Goal: Task Accomplishment & Management: Manage account settings

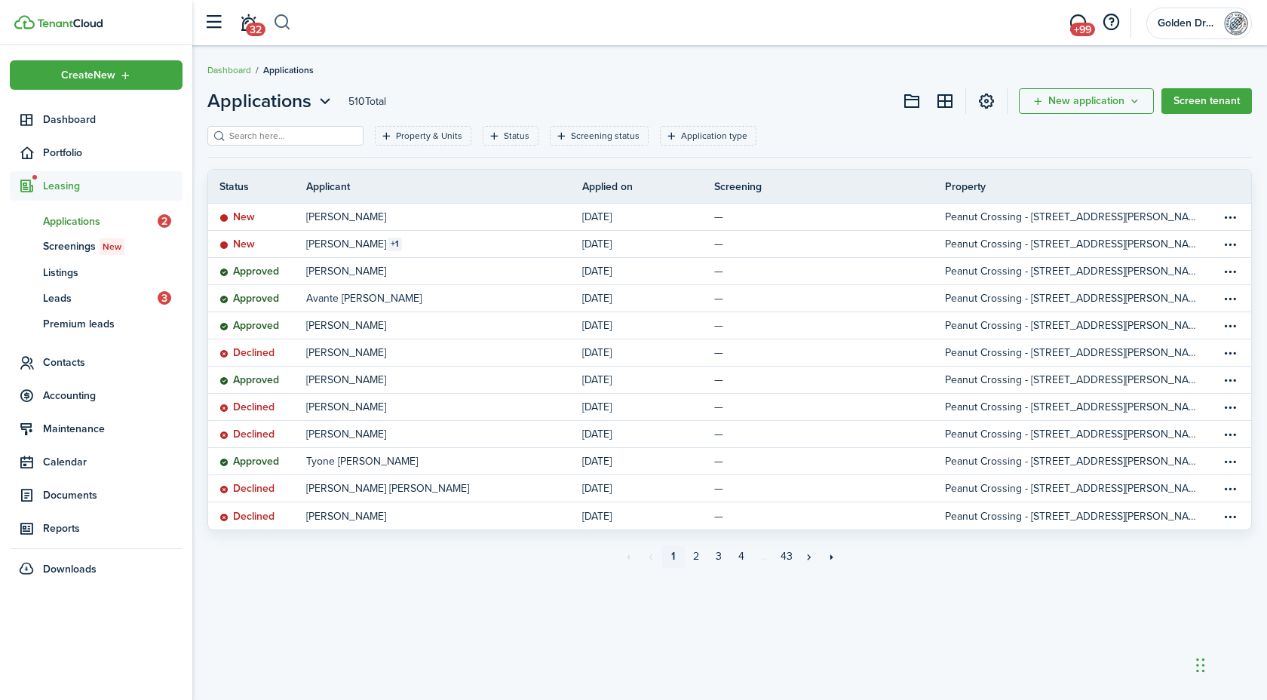
click at [280, 20] on button "button" at bounding box center [282, 23] width 19 height 26
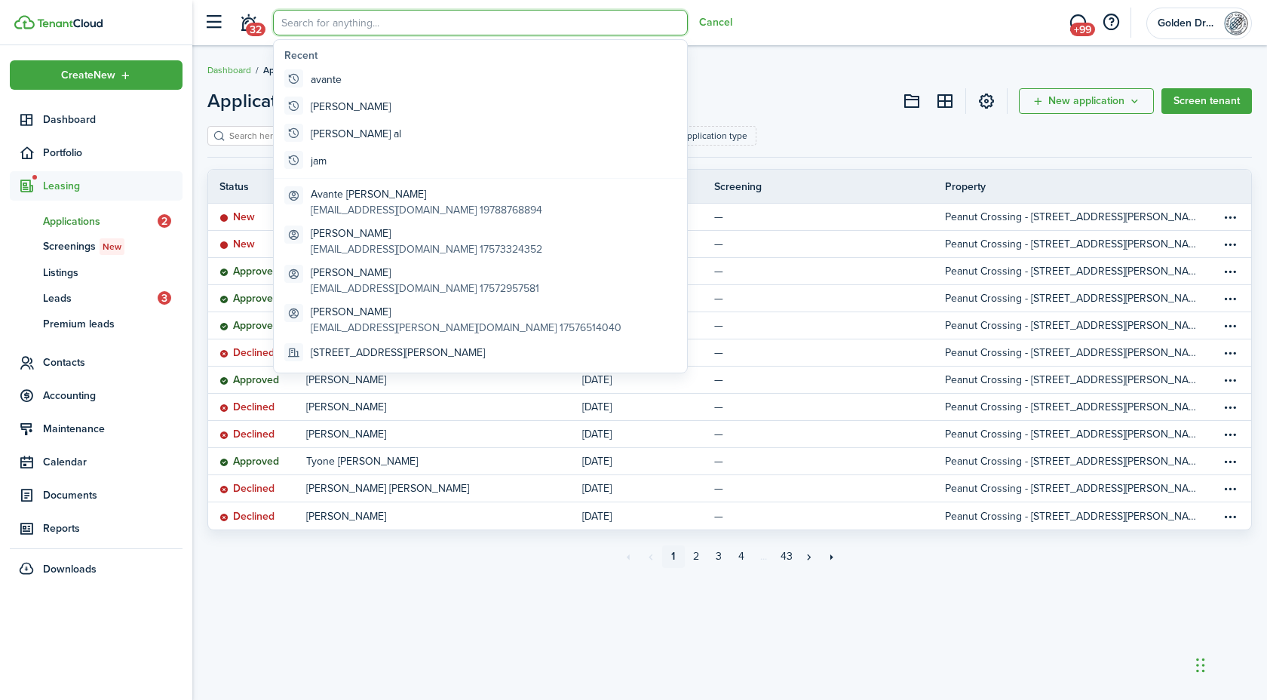
click at [341, 36] on div at bounding box center [480, 25] width 415 height 30
click at [339, 29] on input "search" at bounding box center [480, 23] width 415 height 26
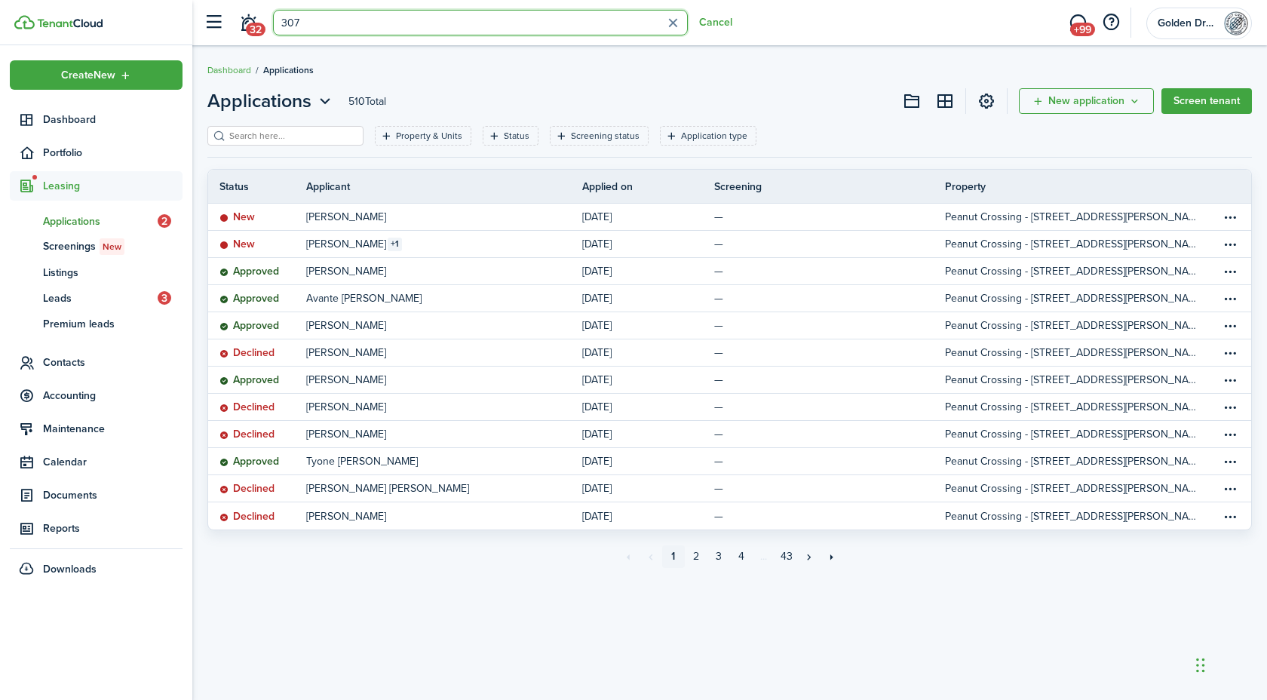
type input "307"
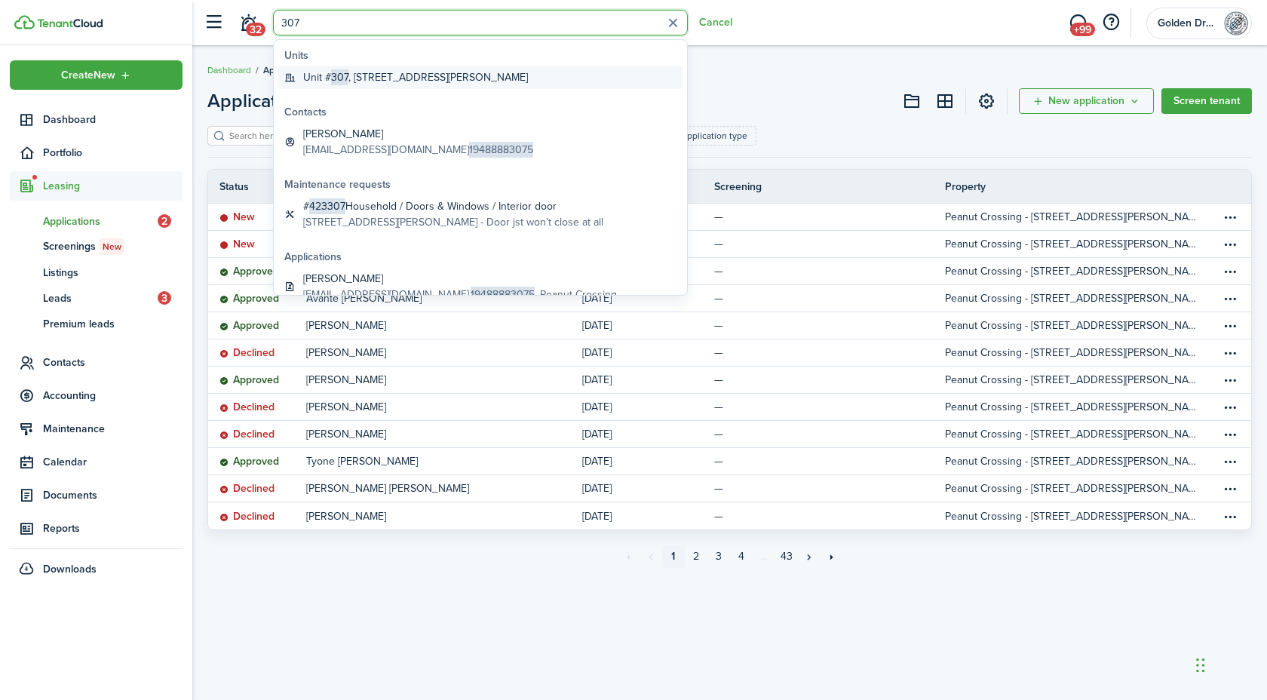
click at [339, 73] on span "307" at bounding box center [339, 77] width 17 height 16
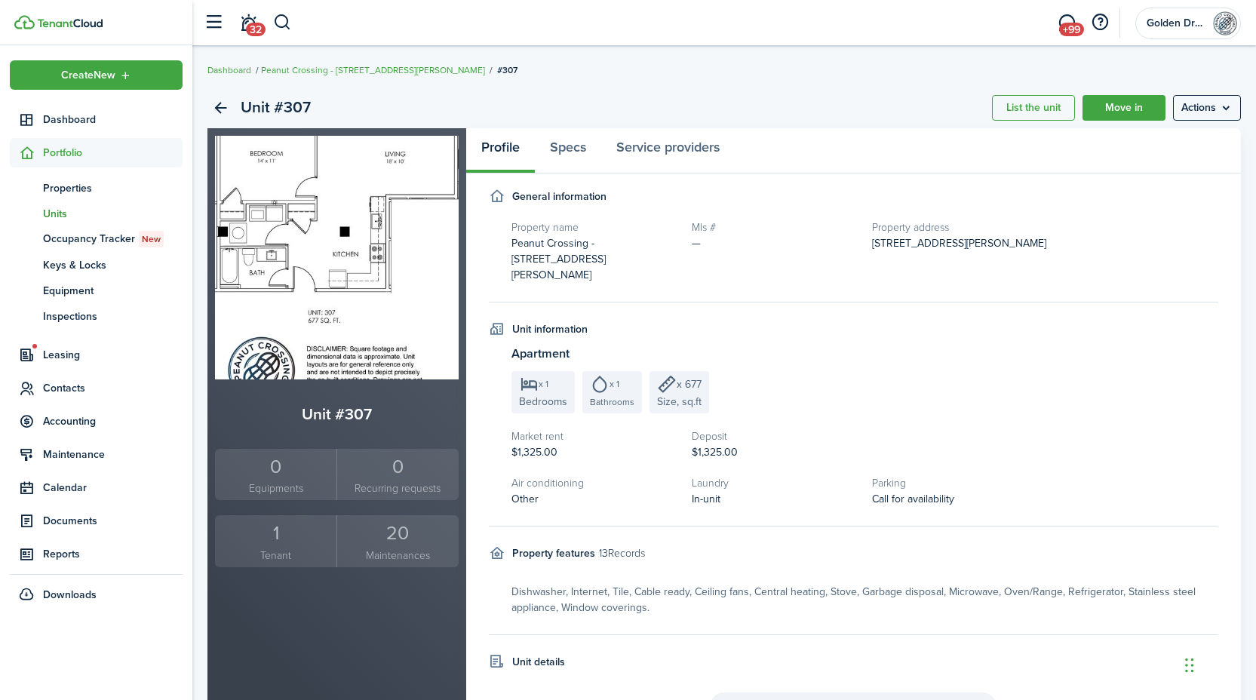
click at [270, 535] on div "1" at bounding box center [276, 533] width 114 height 29
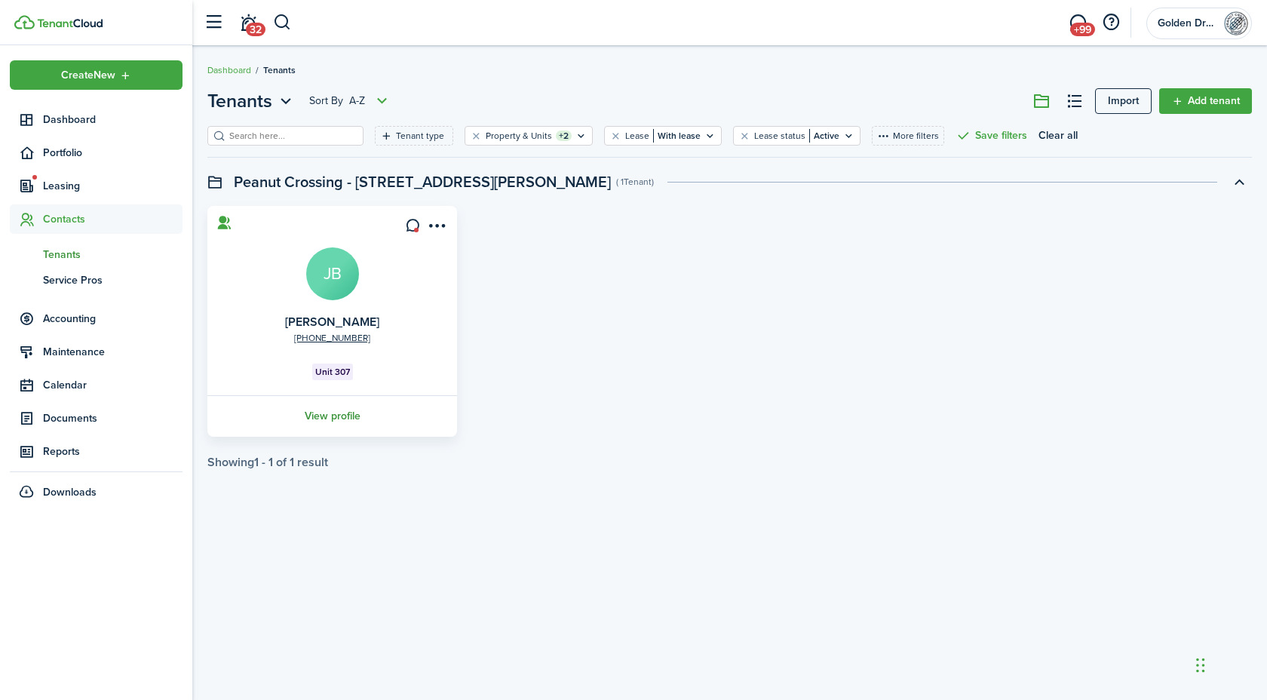
click at [343, 413] on link "View profile" at bounding box center [332, 415] width 254 height 41
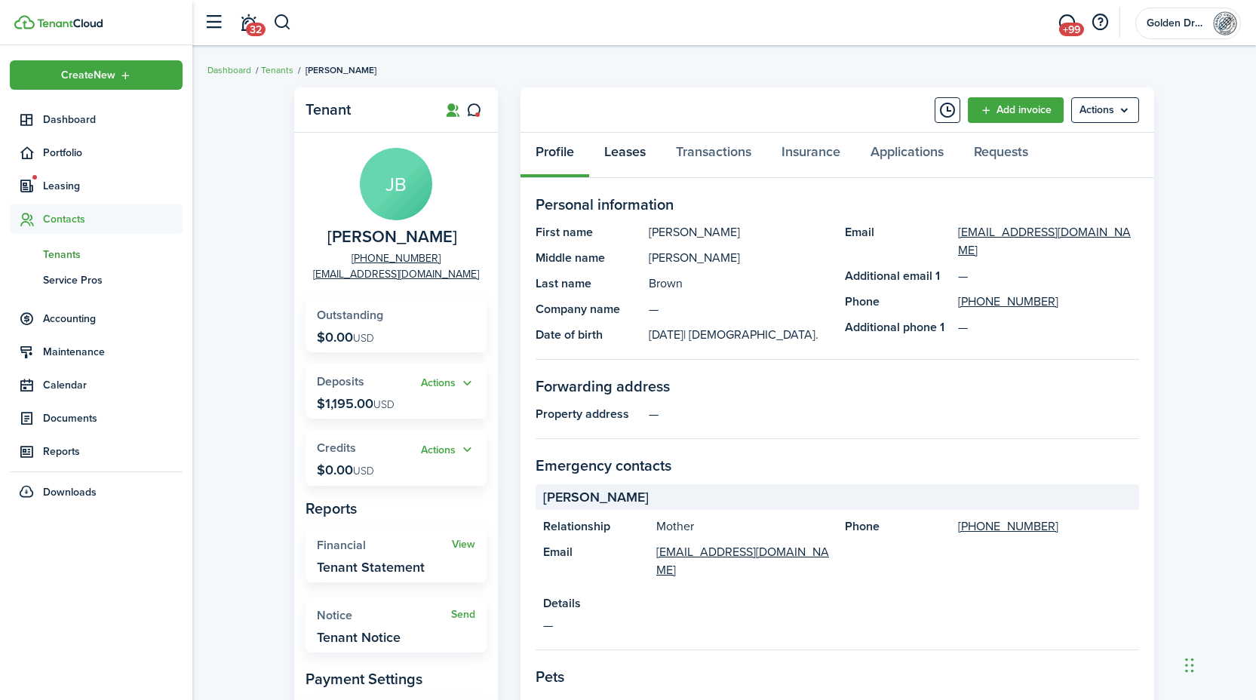
click at [626, 145] on link "Leases" at bounding box center [625, 155] width 72 height 45
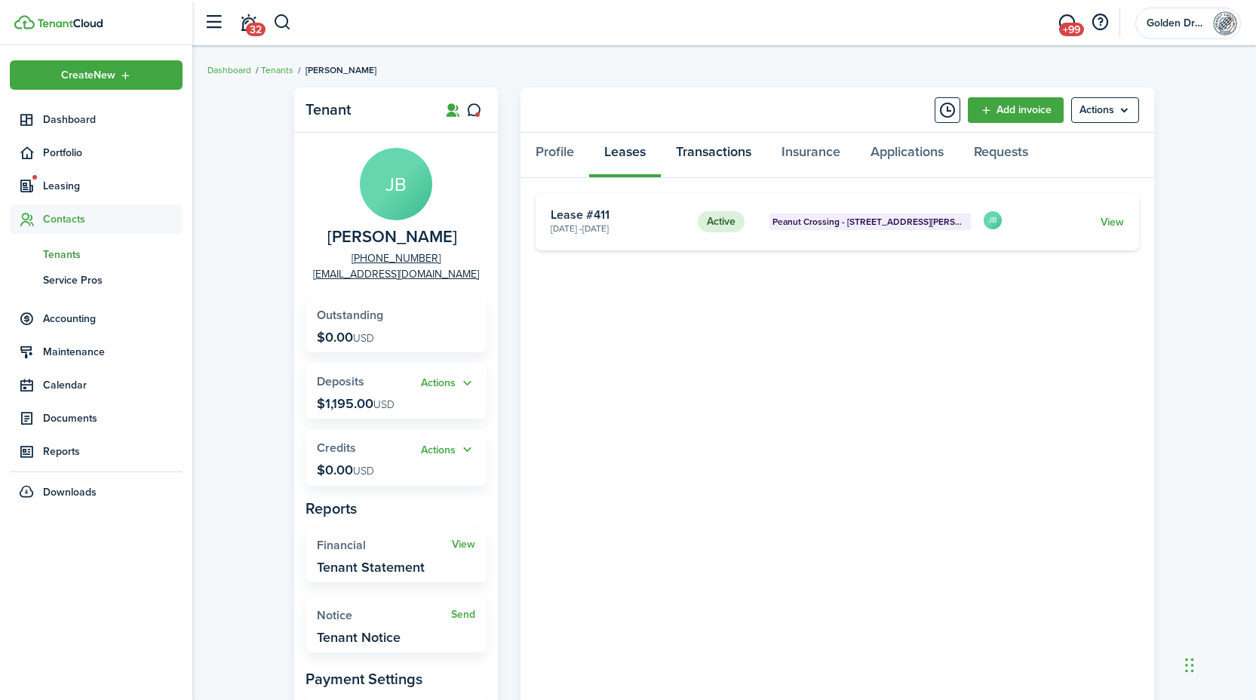
click at [716, 152] on link "Transactions" at bounding box center [714, 155] width 106 height 45
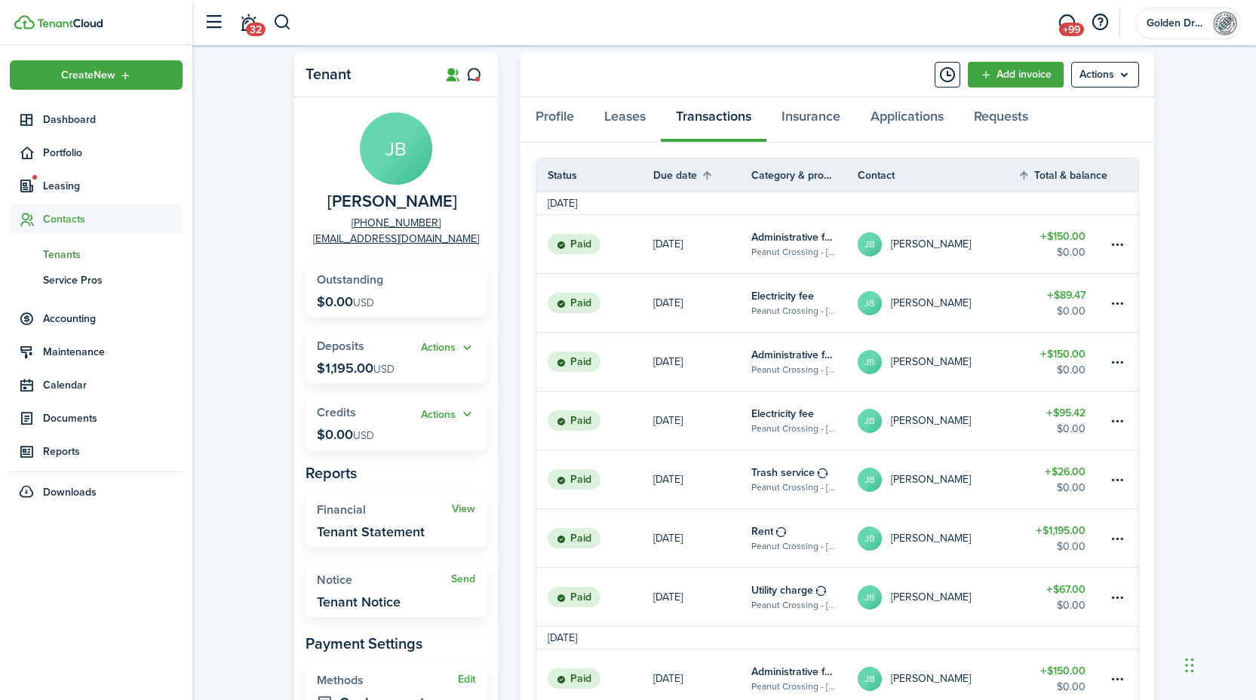
scroll to position [3, 0]
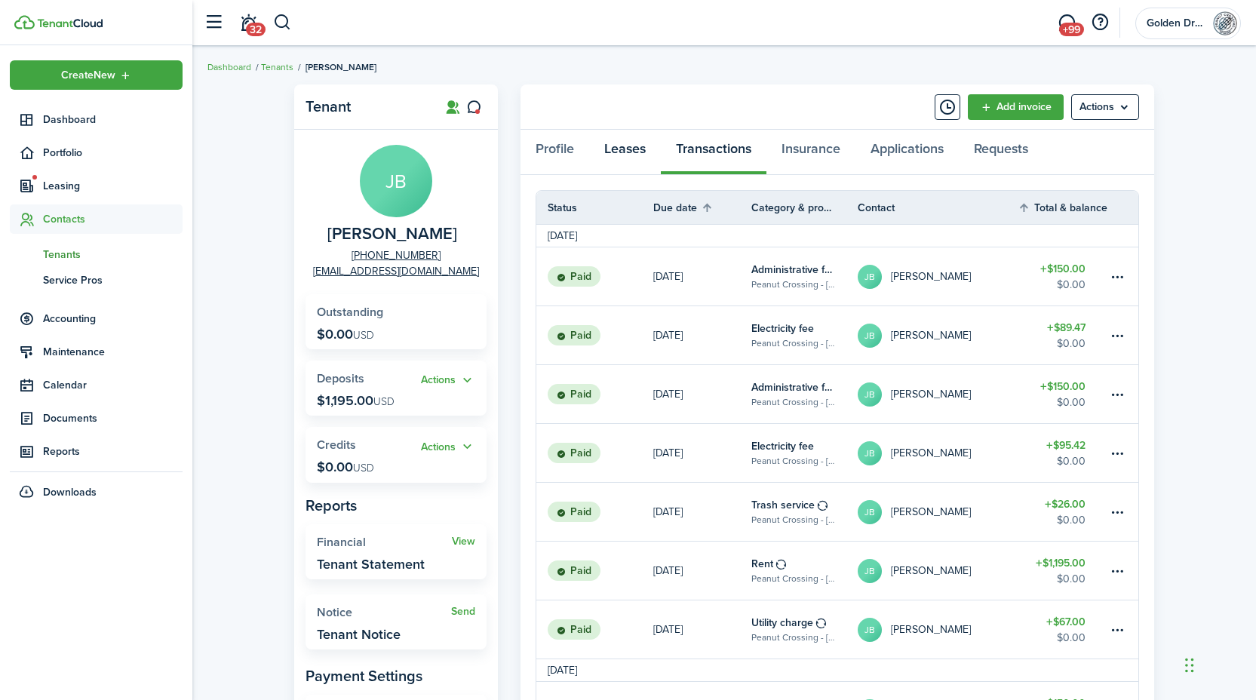
click at [614, 159] on link "Leases" at bounding box center [625, 152] width 72 height 45
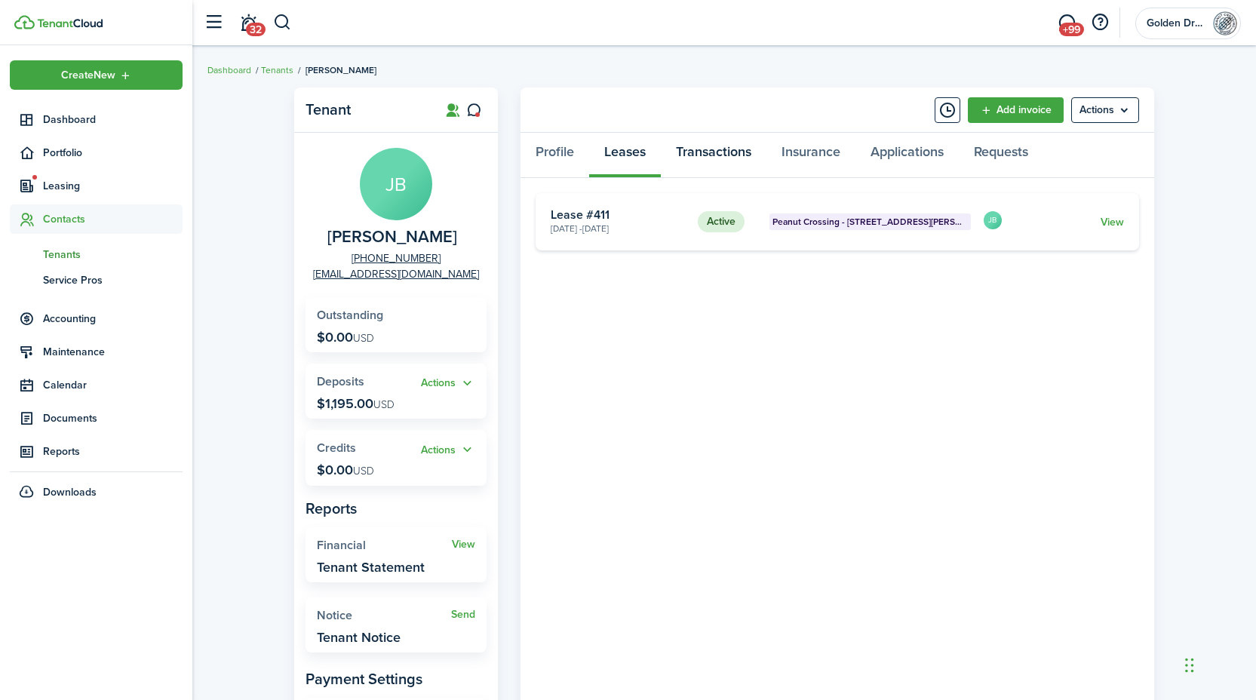
click at [717, 158] on link "Transactions" at bounding box center [714, 155] width 106 height 45
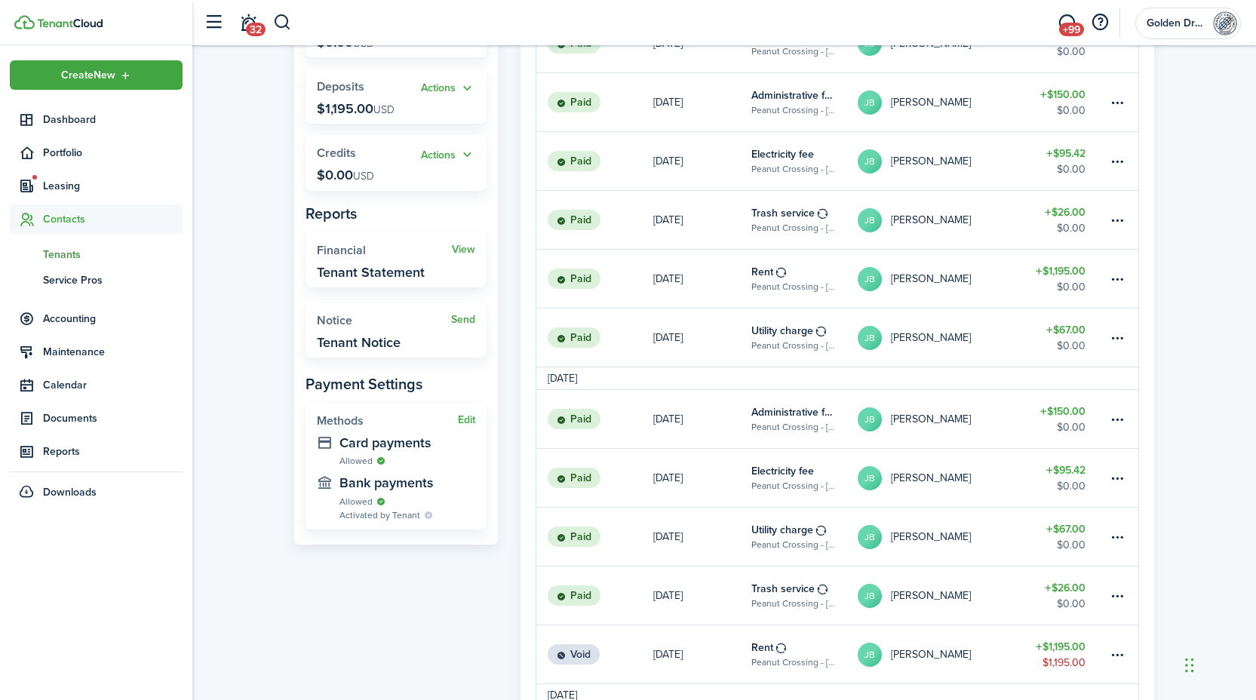
scroll to position [296, 0]
drag, startPoint x: 1263, startPoint y: 189, endPoint x: 1263, endPoint y: 321, distance: 132.0
click at [1256, 321] on html "Create New Dashboard Portfolio Leasing Contacts tn Tenants sp Service Pros Acco…" at bounding box center [628, 54] width 1256 height 700
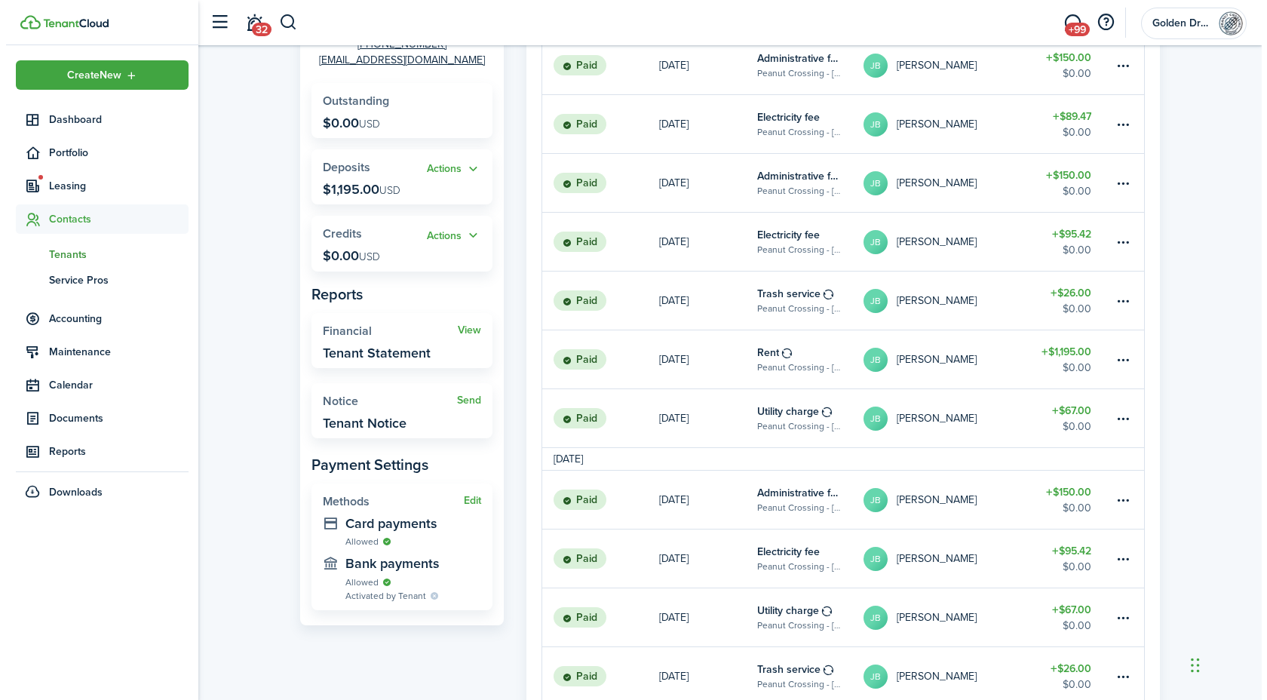
scroll to position [213, 0]
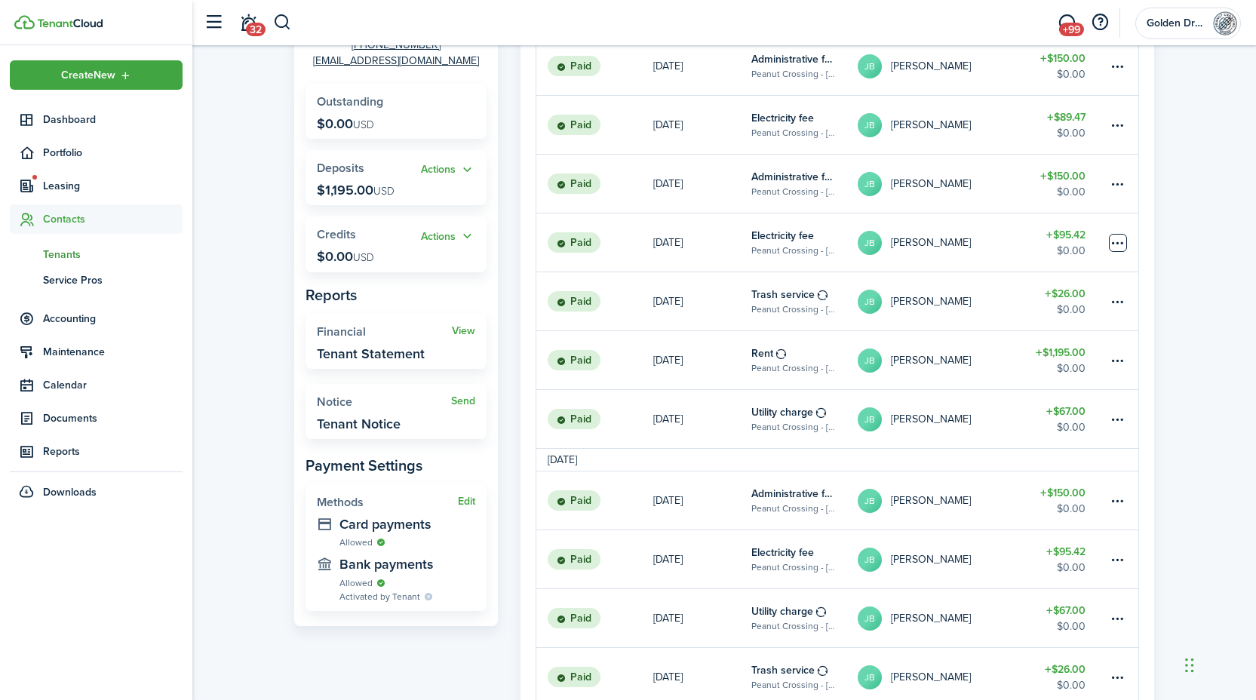
click at [1115, 241] on table-menu-btn-icon at bounding box center [1118, 243] width 18 height 18
click at [1038, 433] on button "Void" at bounding box center [1061, 431] width 132 height 26
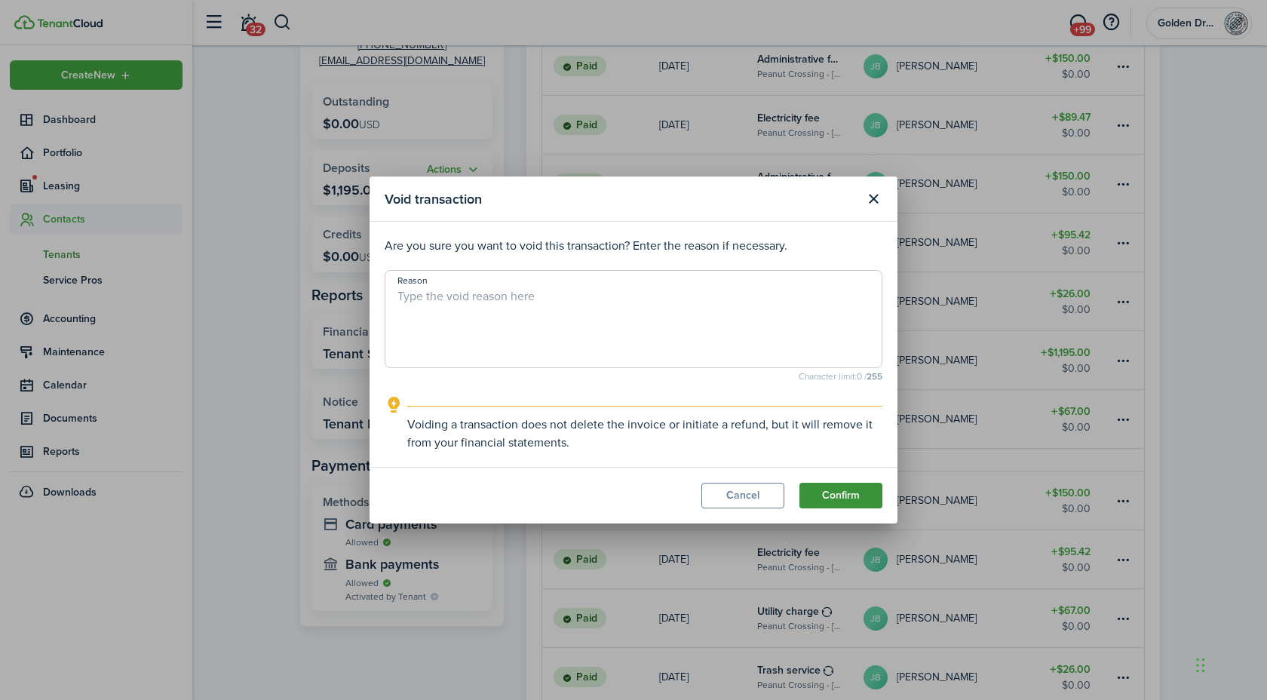
click at [864, 492] on button "Confirm" at bounding box center [840, 496] width 83 height 26
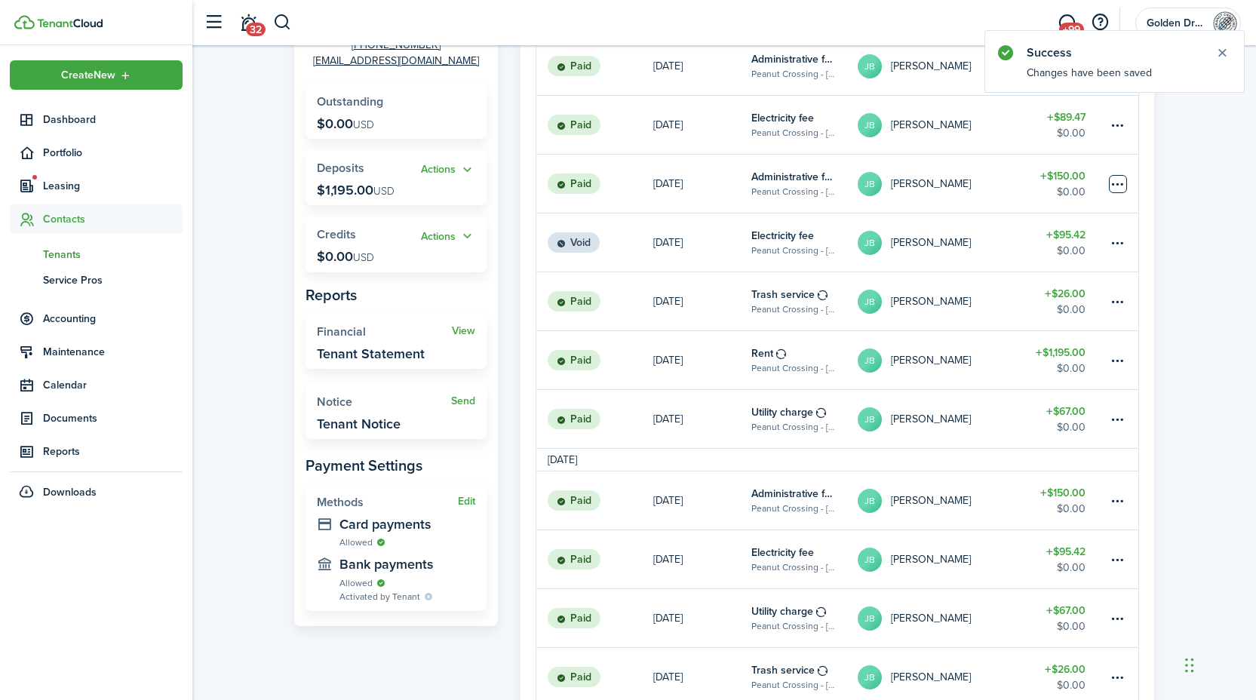
click at [1124, 186] on table-menu-btn-icon at bounding box center [1118, 184] width 18 height 18
click at [1063, 376] on button "Void" at bounding box center [1061, 372] width 132 height 26
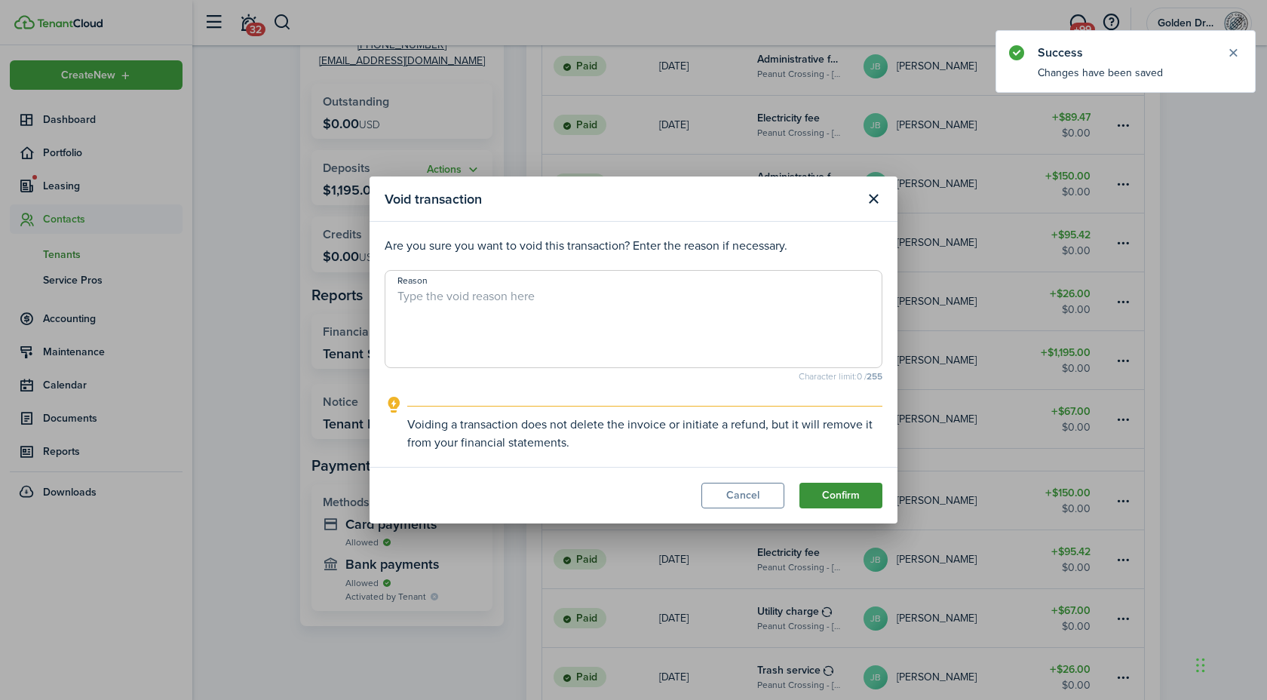
click at [856, 505] on button "Confirm" at bounding box center [840, 496] width 83 height 26
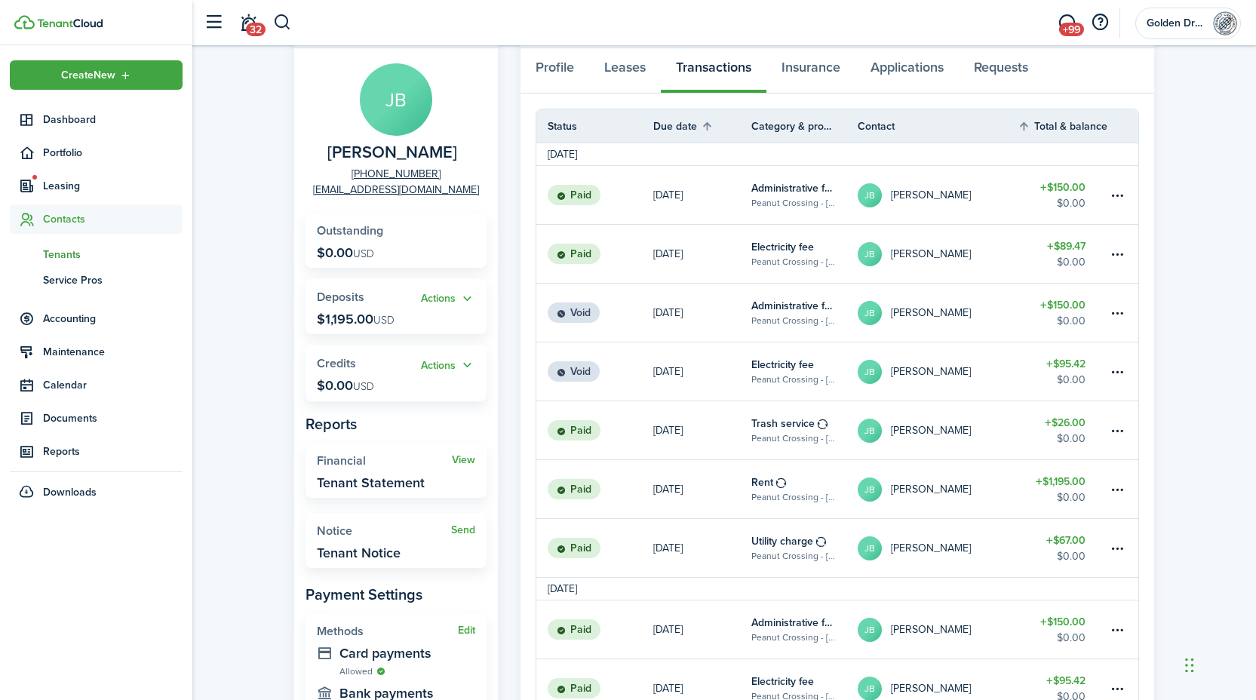
scroll to position [81, 0]
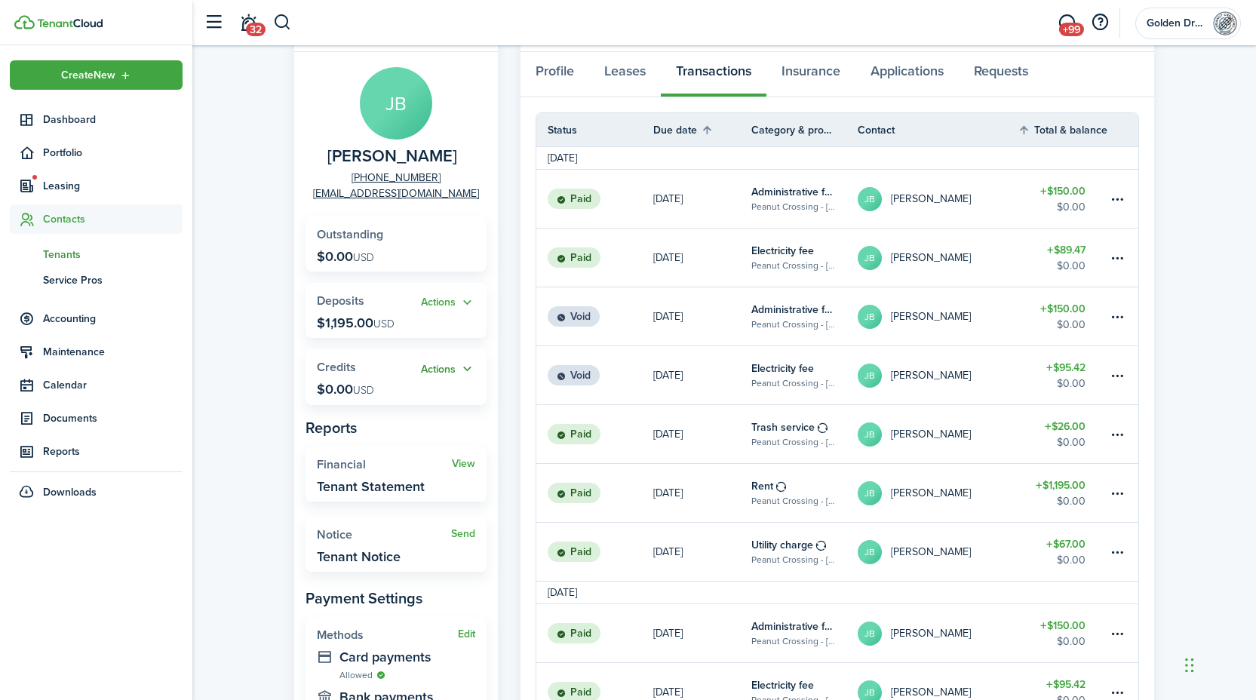
click at [446, 372] on button "Actions" at bounding box center [448, 369] width 54 height 17
click at [422, 395] on link "Add" at bounding box center [409, 398] width 132 height 26
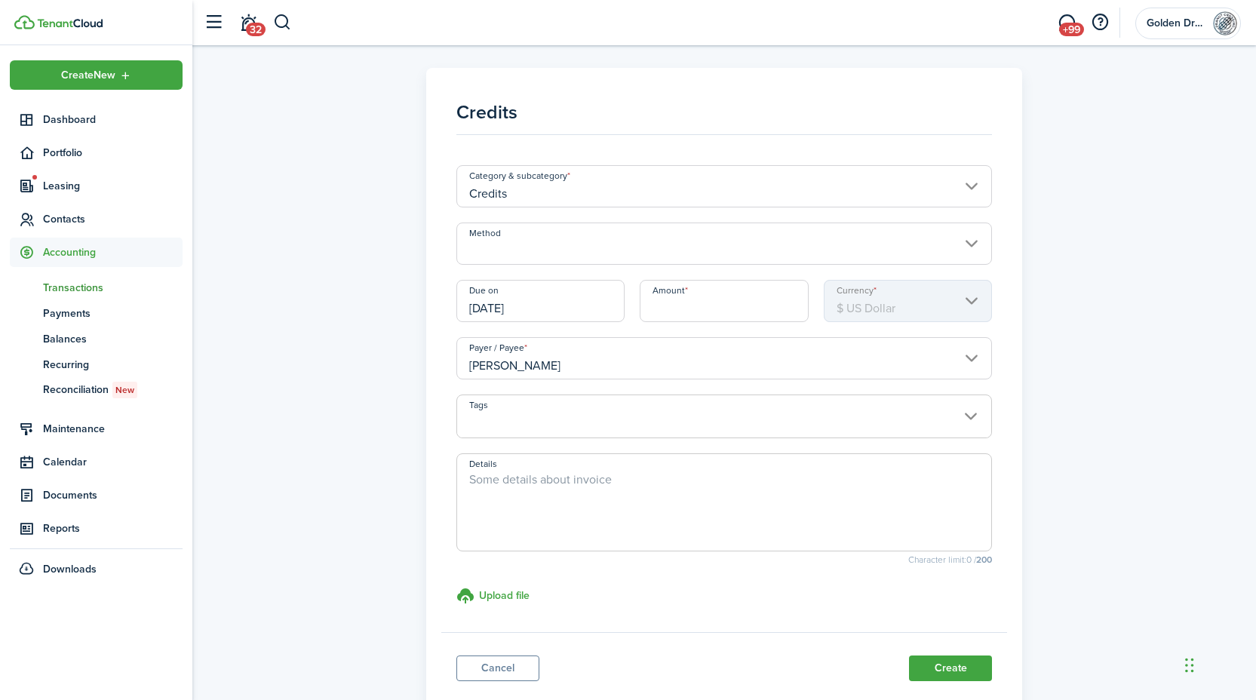
click at [689, 307] on input "Amount" at bounding box center [724, 301] width 169 height 42
type input "$245.42"
click at [955, 661] on button "Create" at bounding box center [950, 668] width 83 height 26
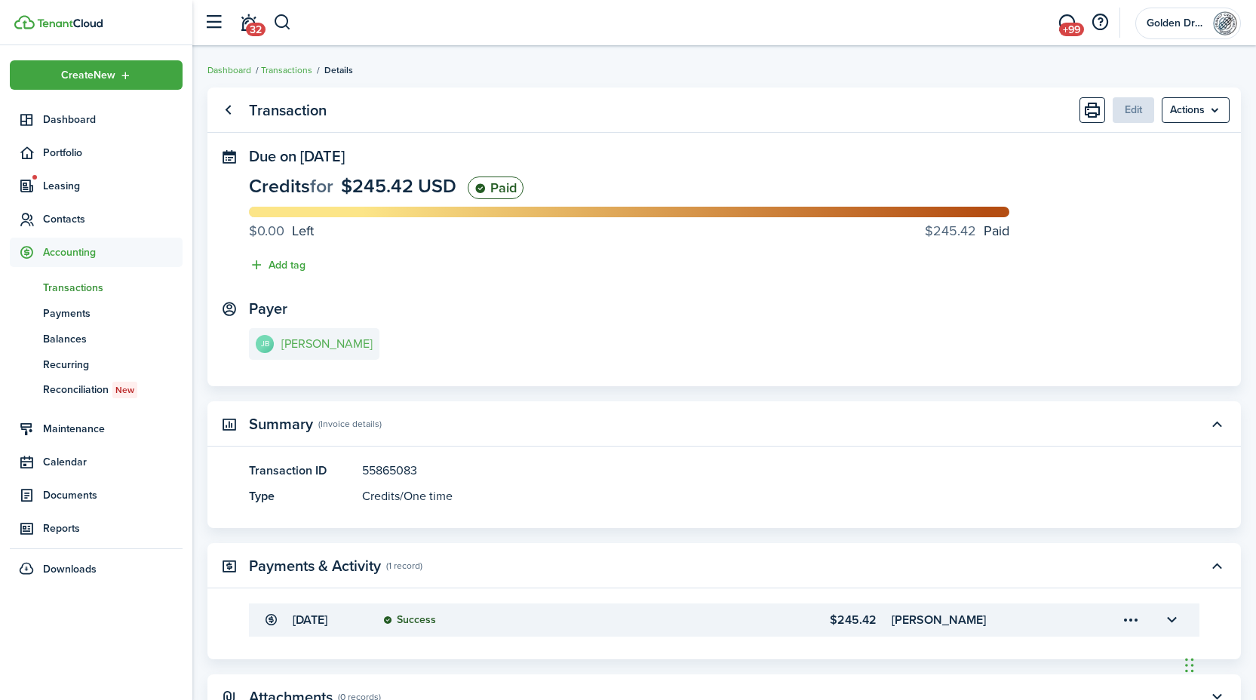
click at [314, 353] on link "[PERSON_NAME]" at bounding box center [314, 344] width 130 height 32
